Goal: Find specific page/section: Find specific page/section

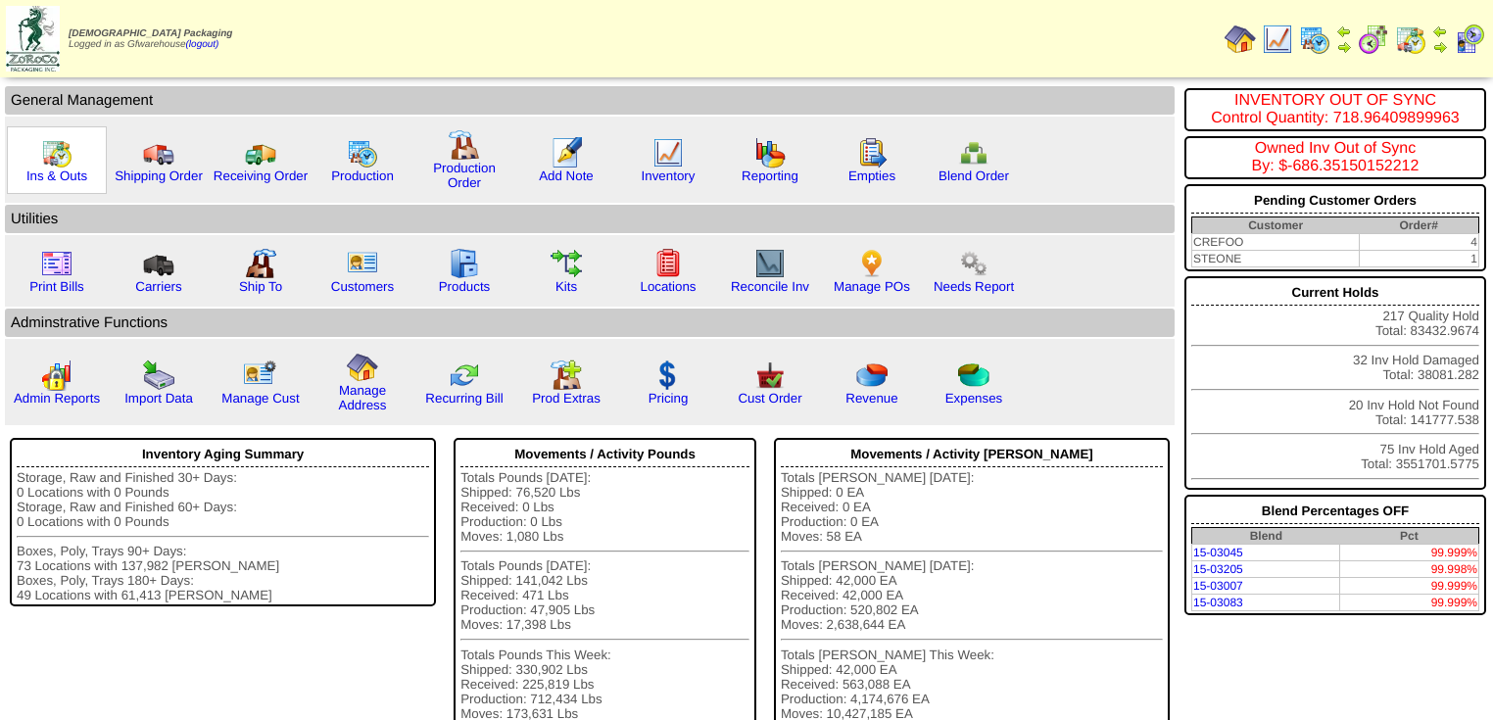
click at [70, 164] on img at bounding box center [56, 152] width 31 height 31
click at [477, 269] on div "Products" at bounding box center [464, 271] width 100 height 68
click at [476, 283] on link "Products" at bounding box center [465, 286] width 52 height 15
click at [662, 157] on img at bounding box center [668, 152] width 31 height 31
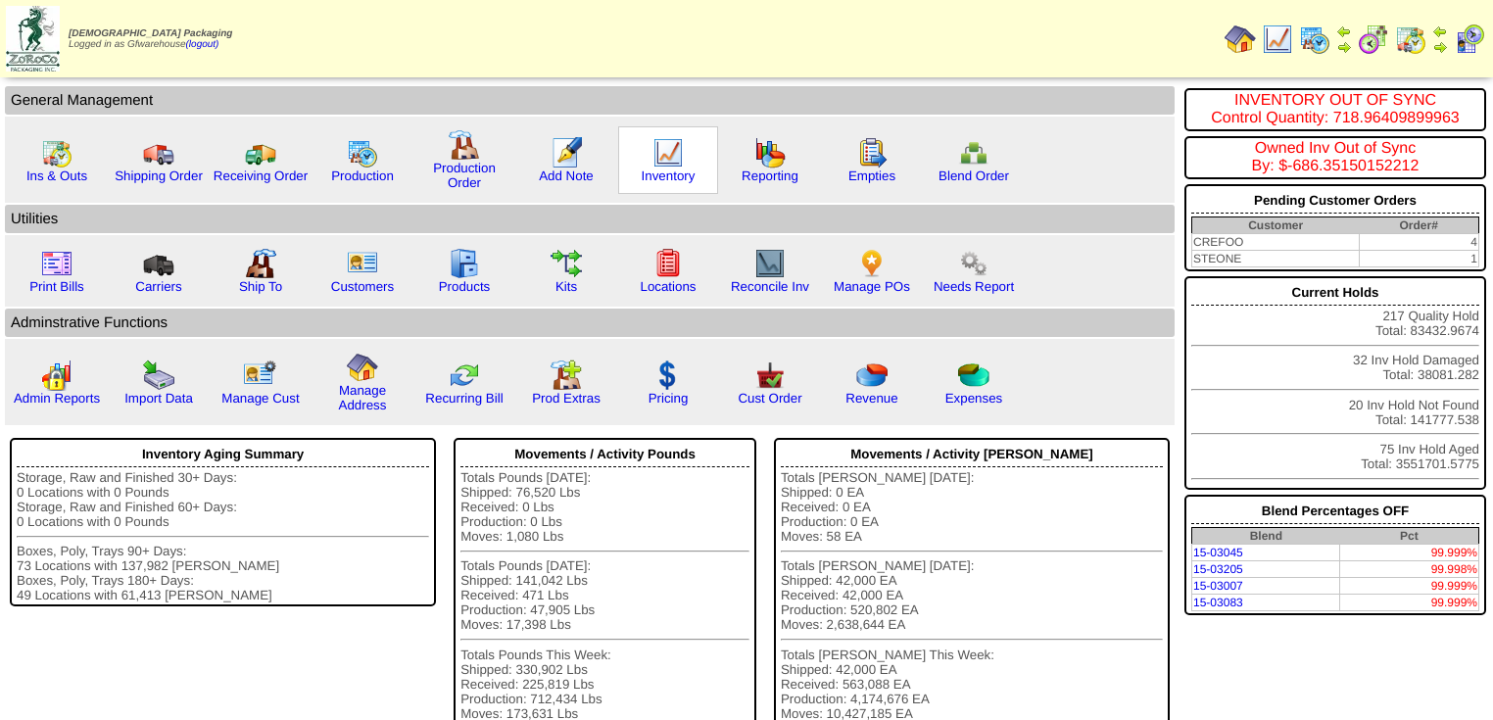
click at [662, 157] on img at bounding box center [668, 152] width 31 height 31
